Goal: Check status

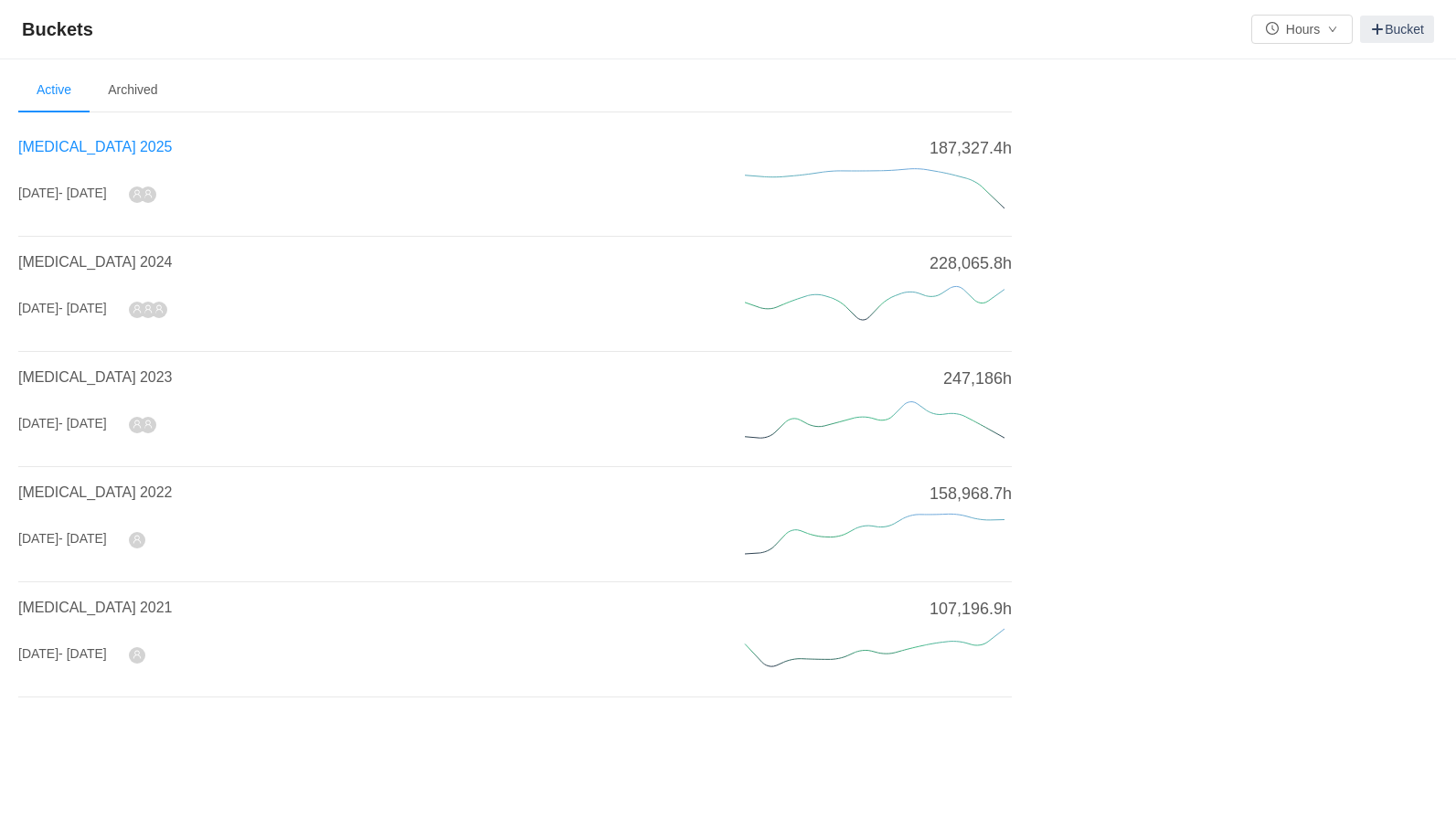
click at [93, 143] on span "[MEDICAL_DATA] 2025" at bounding box center [95, 147] width 153 height 15
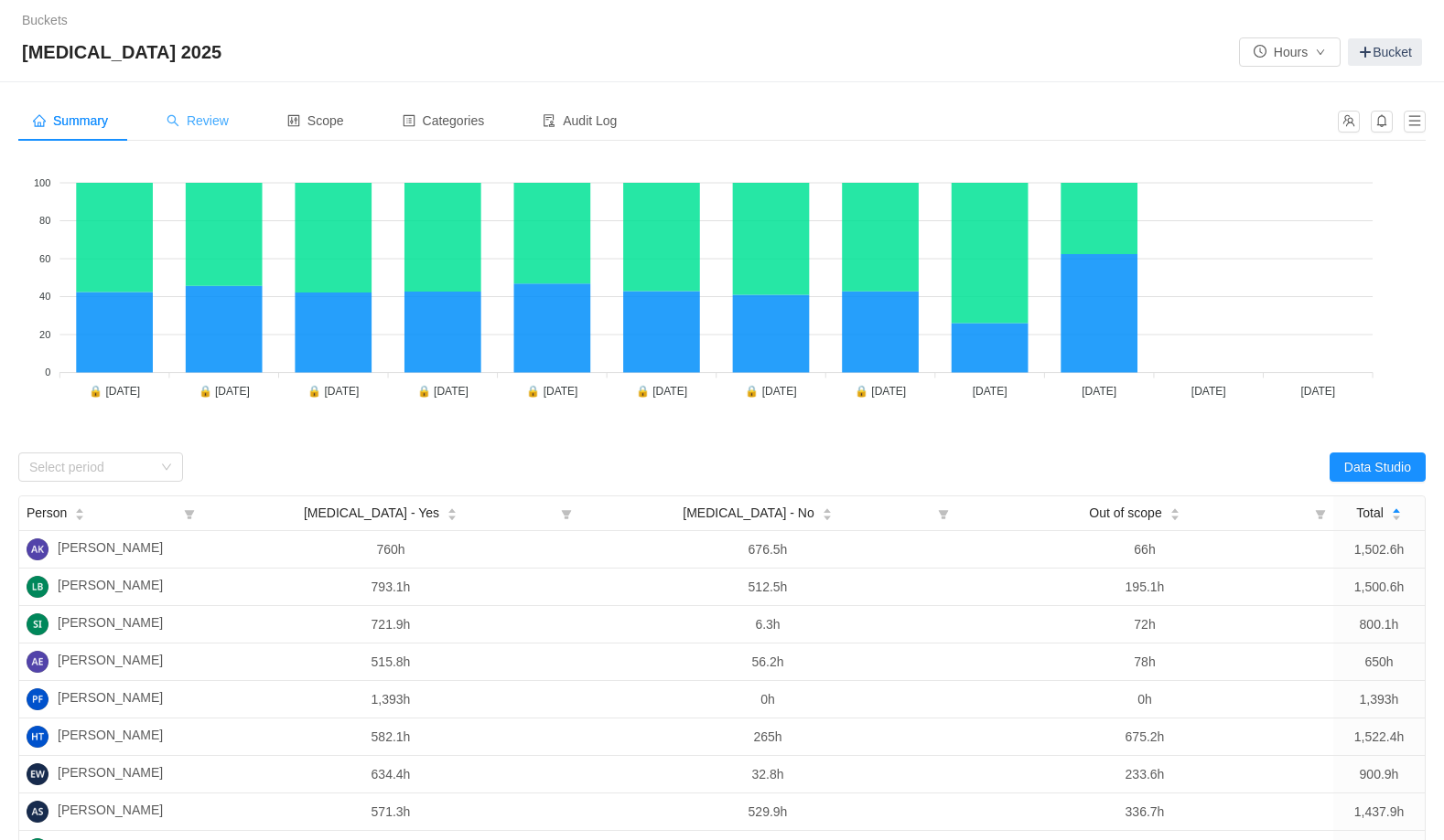
click at [226, 120] on span "Review" at bounding box center [198, 120] width 63 height 14
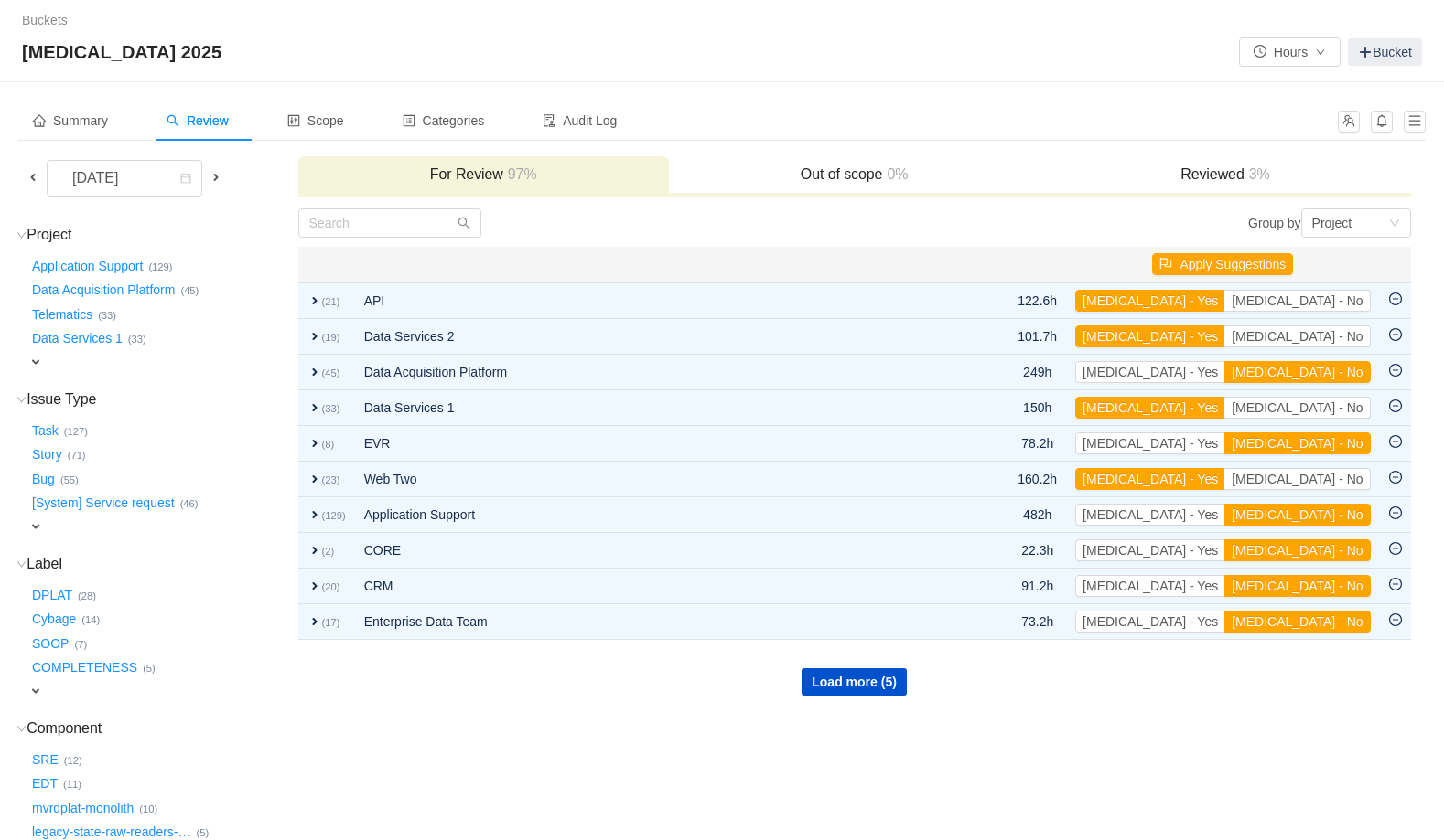
click at [1215, 180] on h3 "Reviewed 3%" at bounding box center [1225, 174] width 352 height 18
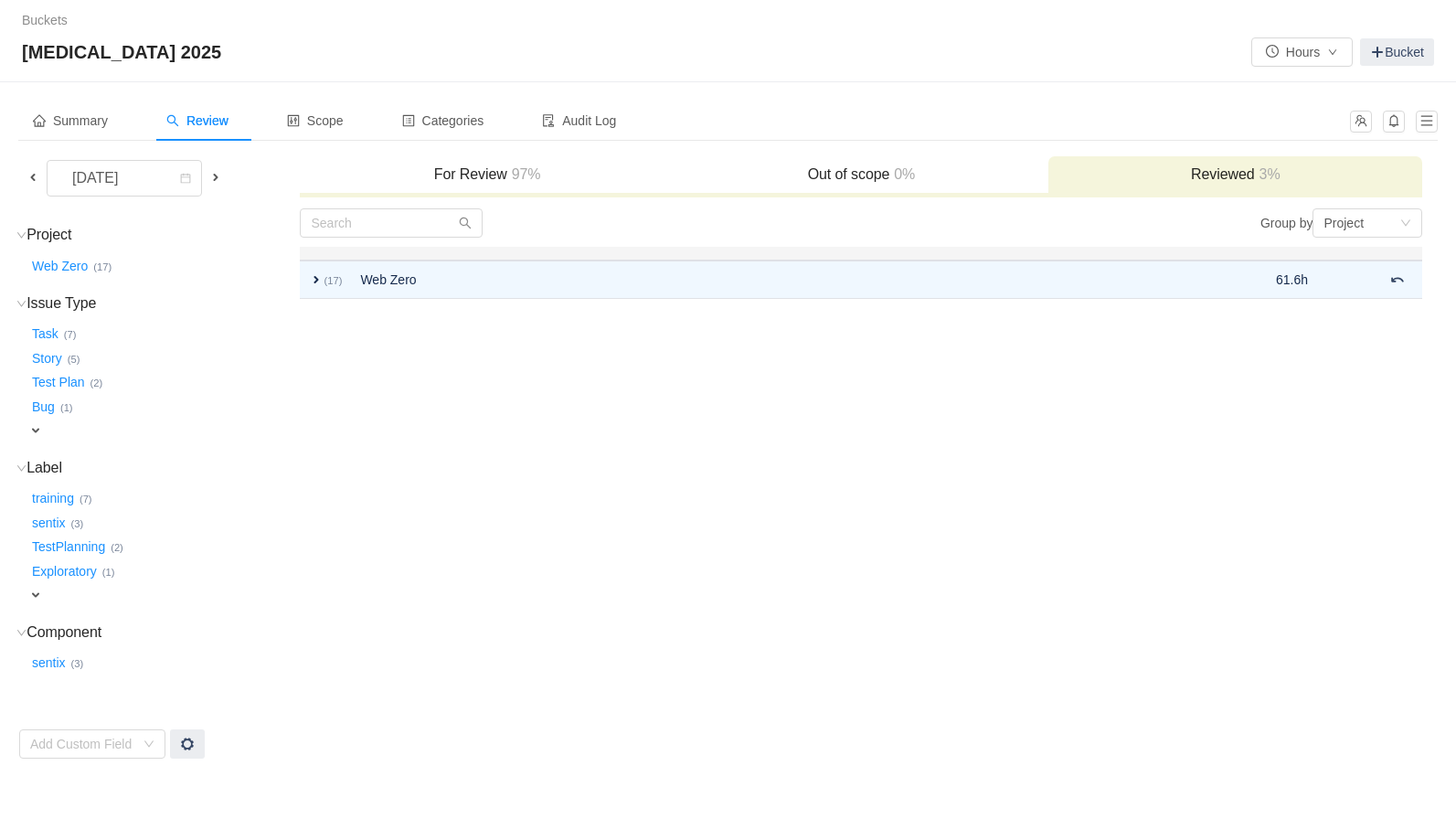
click at [482, 173] on h3 "For Review 97%" at bounding box center [487, 174] width 356 height 18
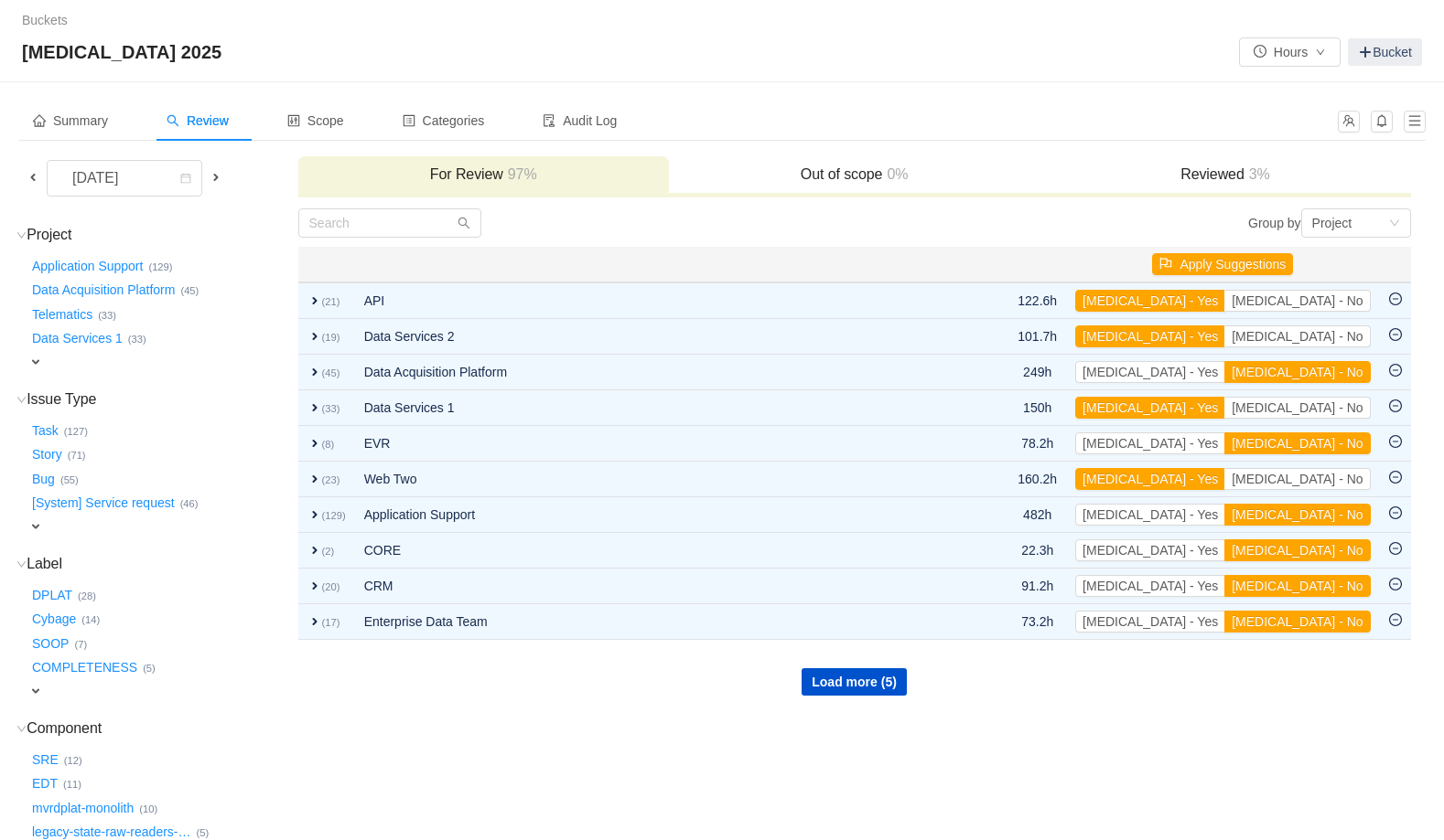
click at [1193, 173] on h3 "Reviewed 3%" at bounding box center [1225, 174] width 352 height 18
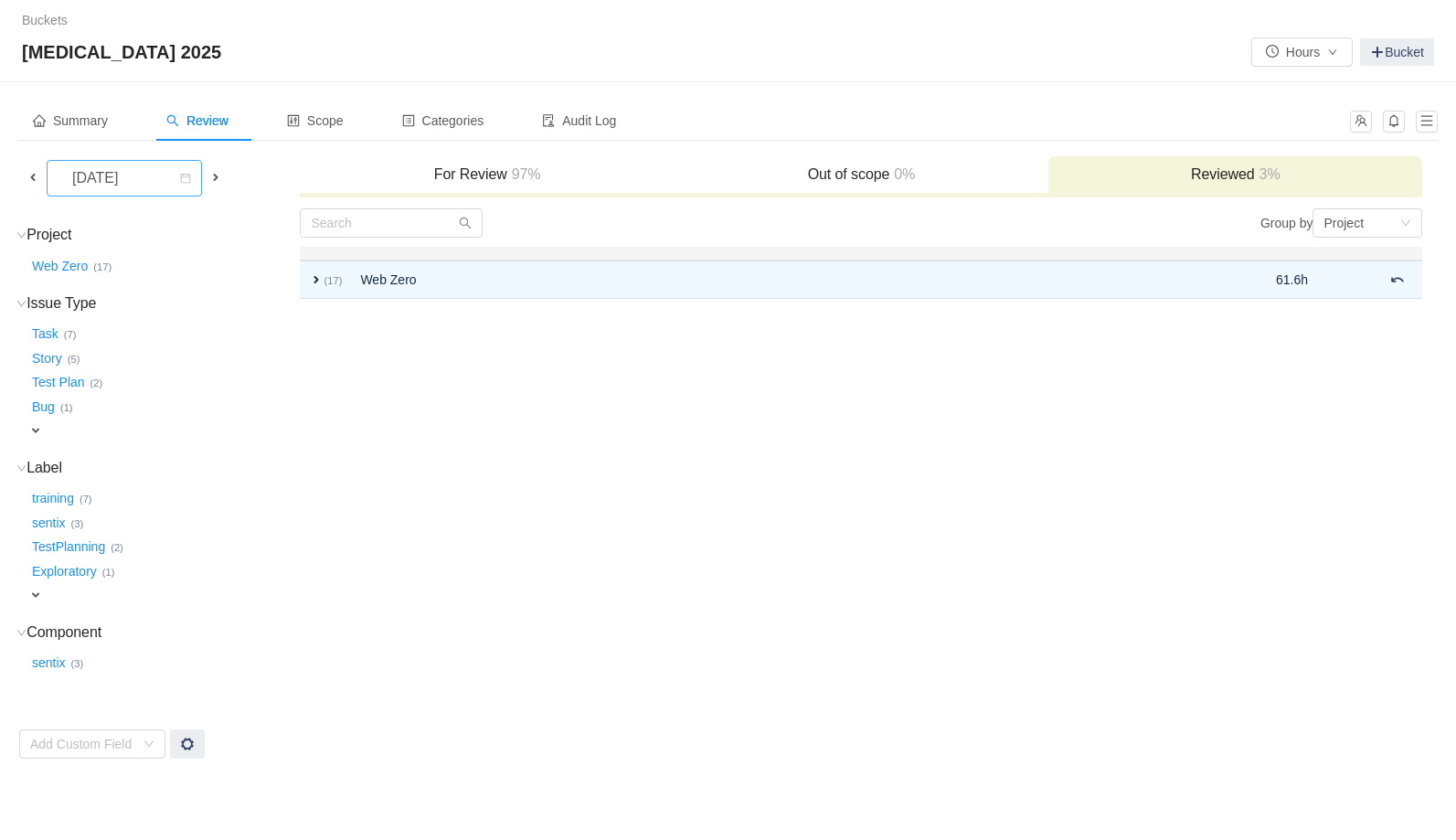
click at [136, 184] on div "[DATE]" at bounding box center [97, 178] width 79 height 35
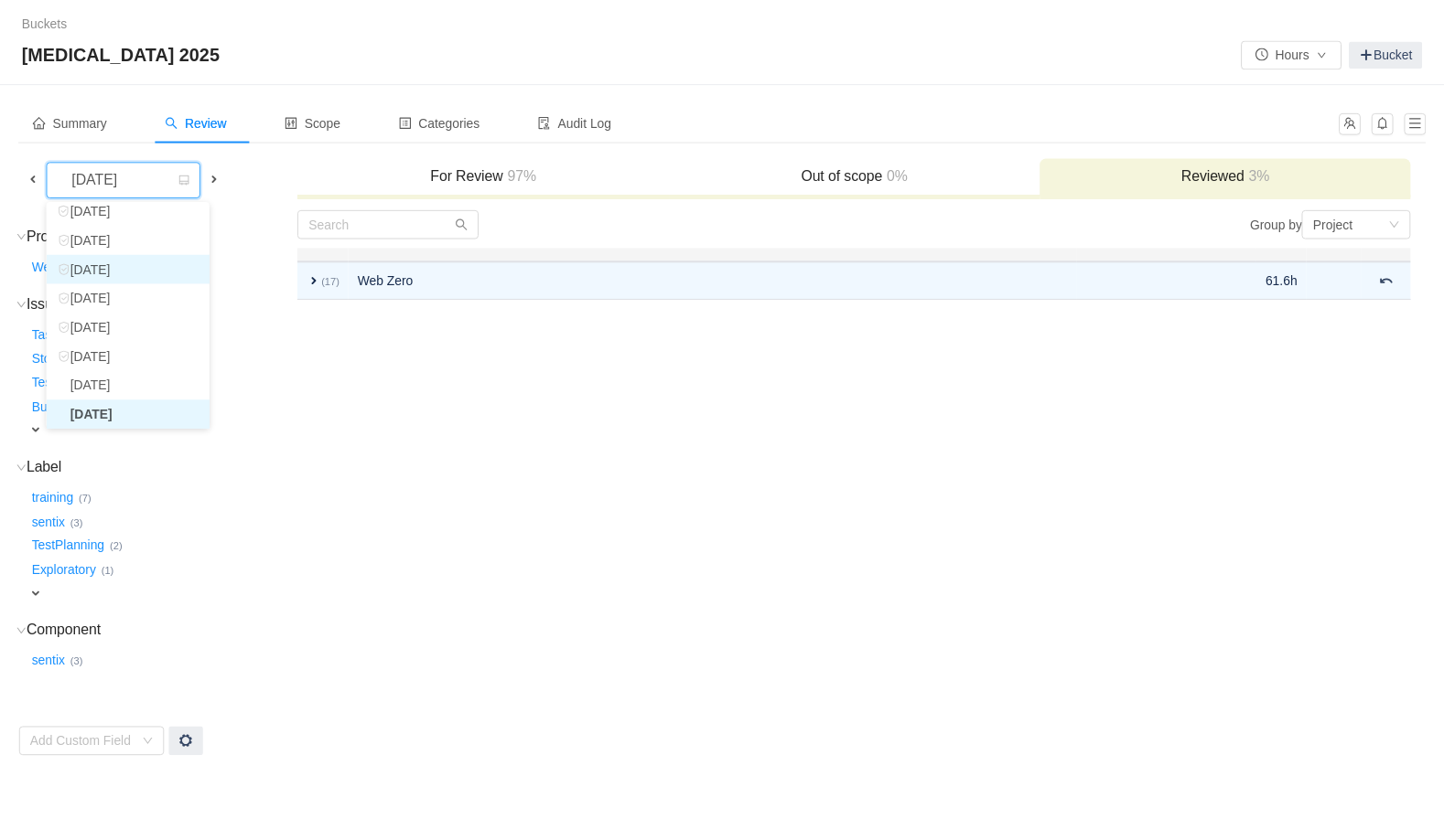
scroll to position [63, 0]
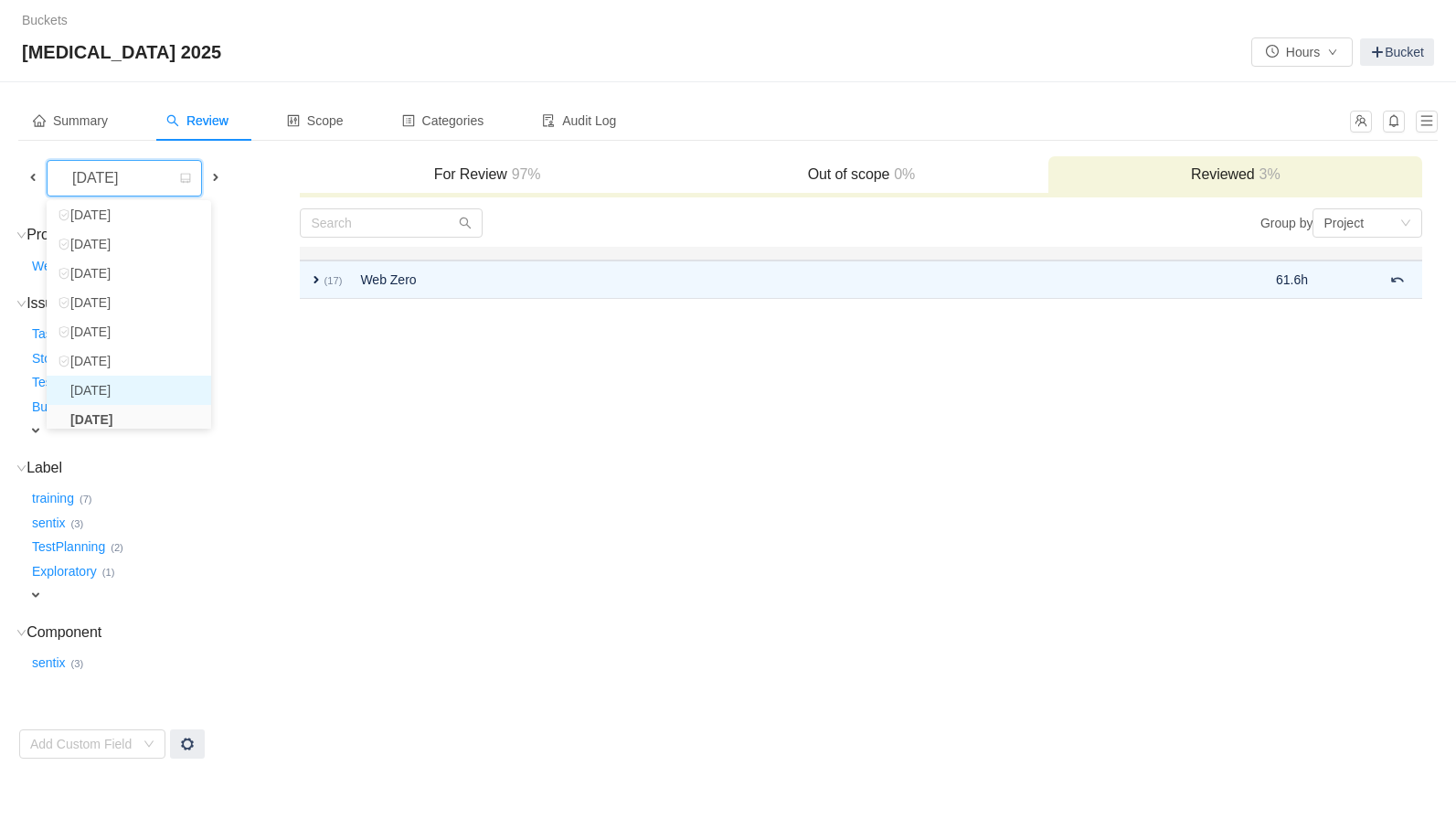
click at [124, 391] on li "[DATE]" at bounding box center [129, 390] width 165 height 29
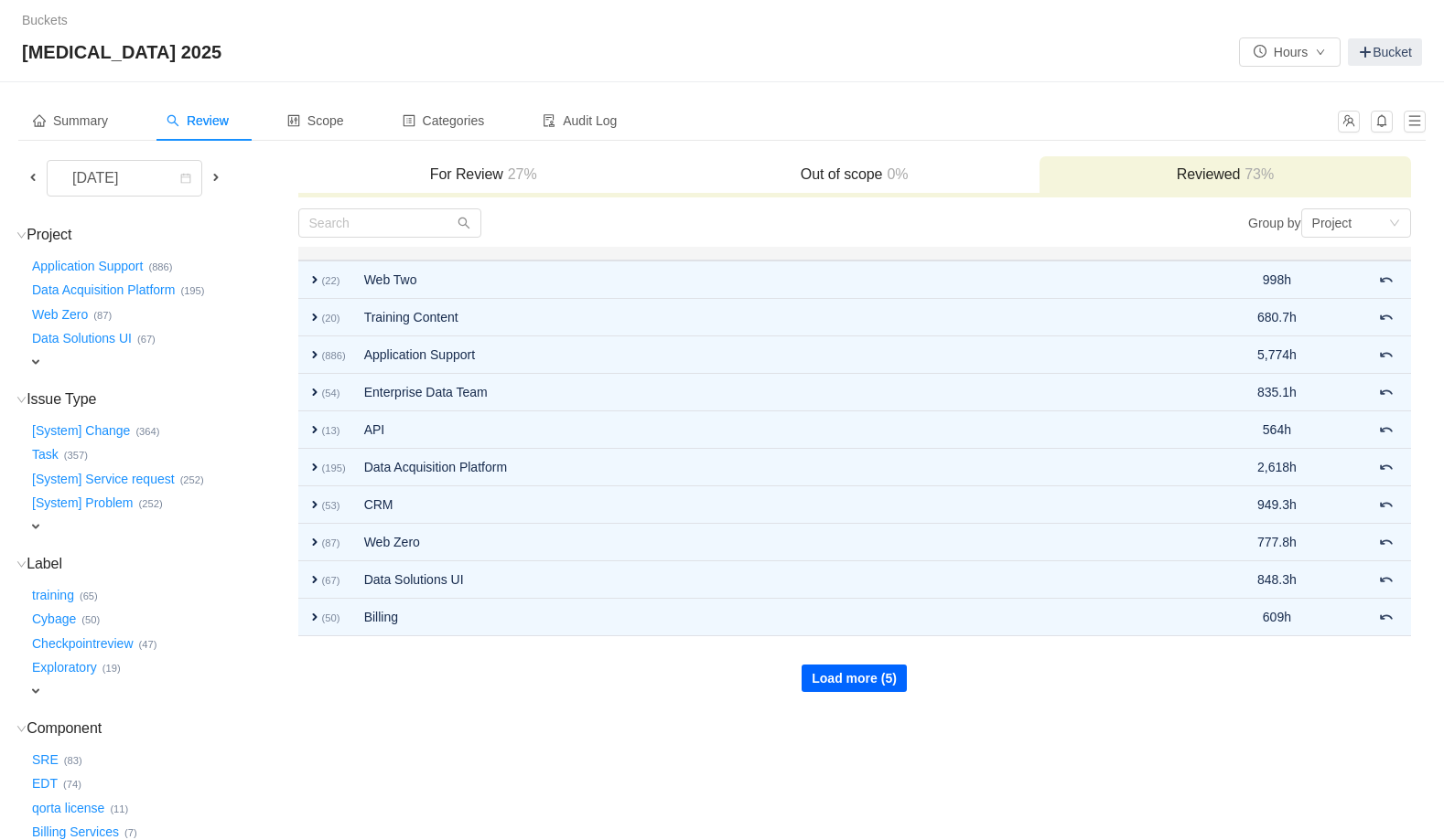
click at [845, 678] on button "Load more (5)" at bounding box center [854, 678] width 105 height 27
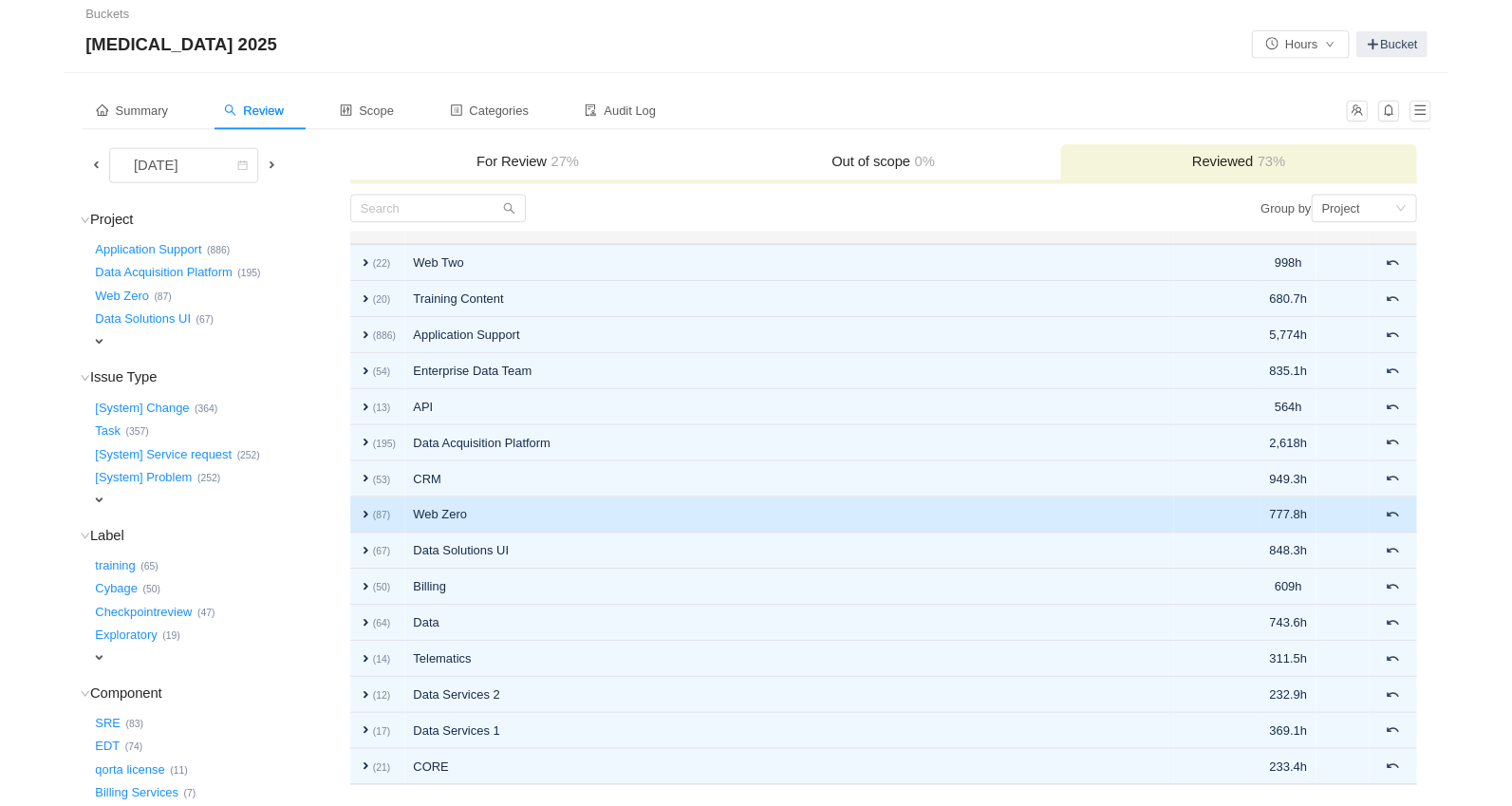
scroll to position [8, 0]
